Goal: Navigation & Orientation: Go to known website

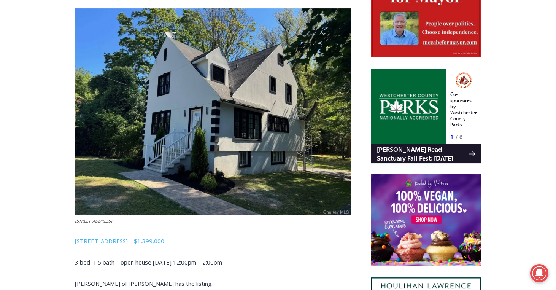
scroll to position [422, 0]
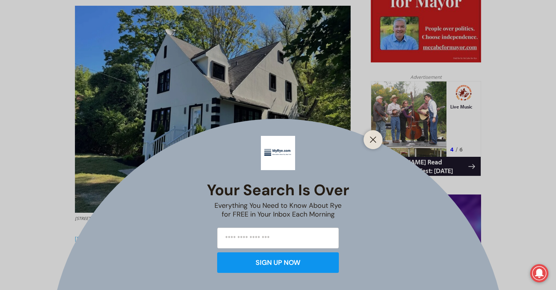
click at [353, 59] on div "Your Search is Over Everything You Need to Know About Rye for FREE in Your Inbo…" at bounding box center [278, 145] width 556 height 290
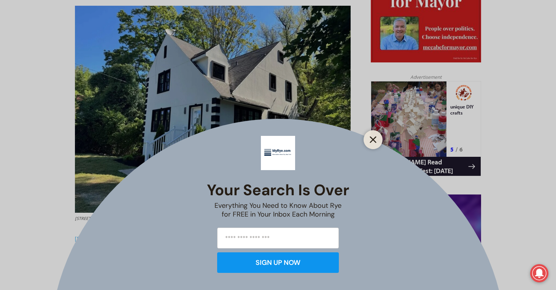
click at [370, 142] on line "Close" at bounding box center [372, 139] width 5 height 5
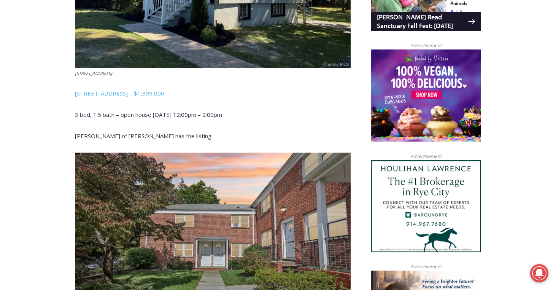
scroll to position [566, 0]
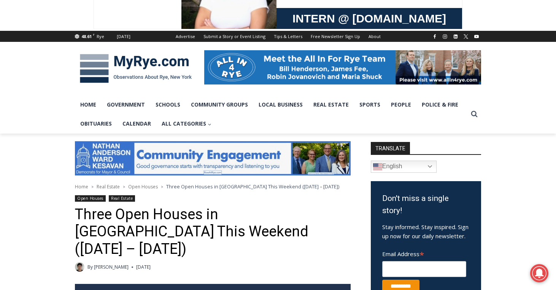
scroll to position [67, 0]
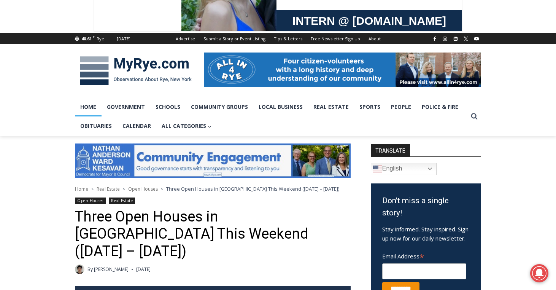
click at [94, 108] on link "Home" at bounding box center [88, 106] width 27 height 19
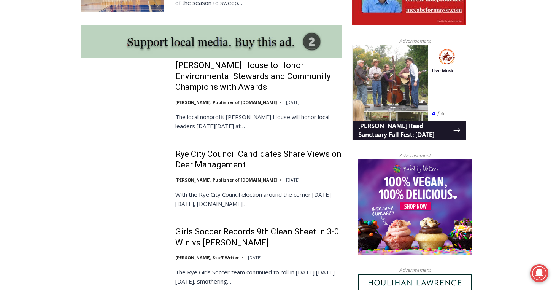
scroll to position [663, 0]
